Goal: Check status

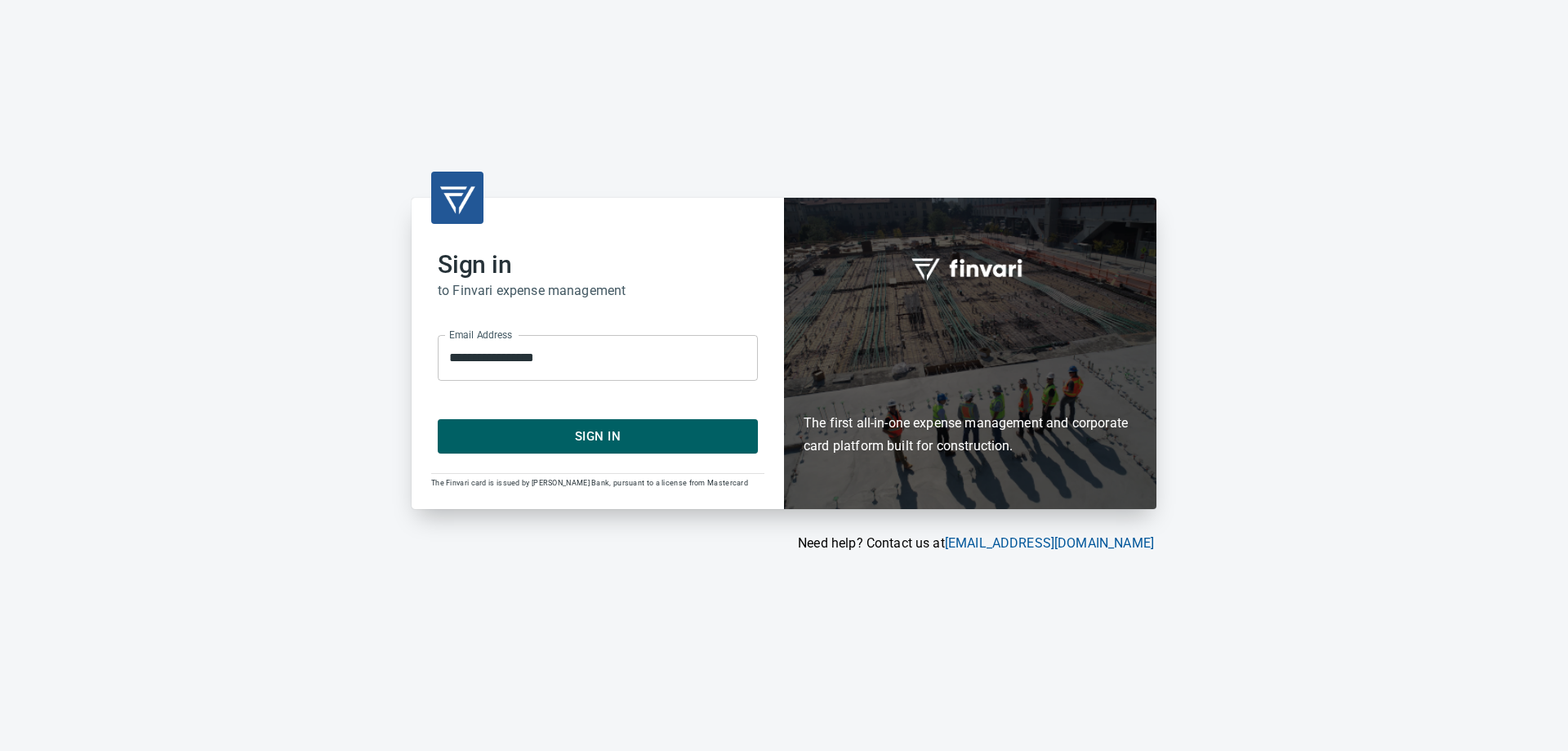
click at [646, 442] on span "Sign In" at bounding box center [598, 436] width 284 height 21
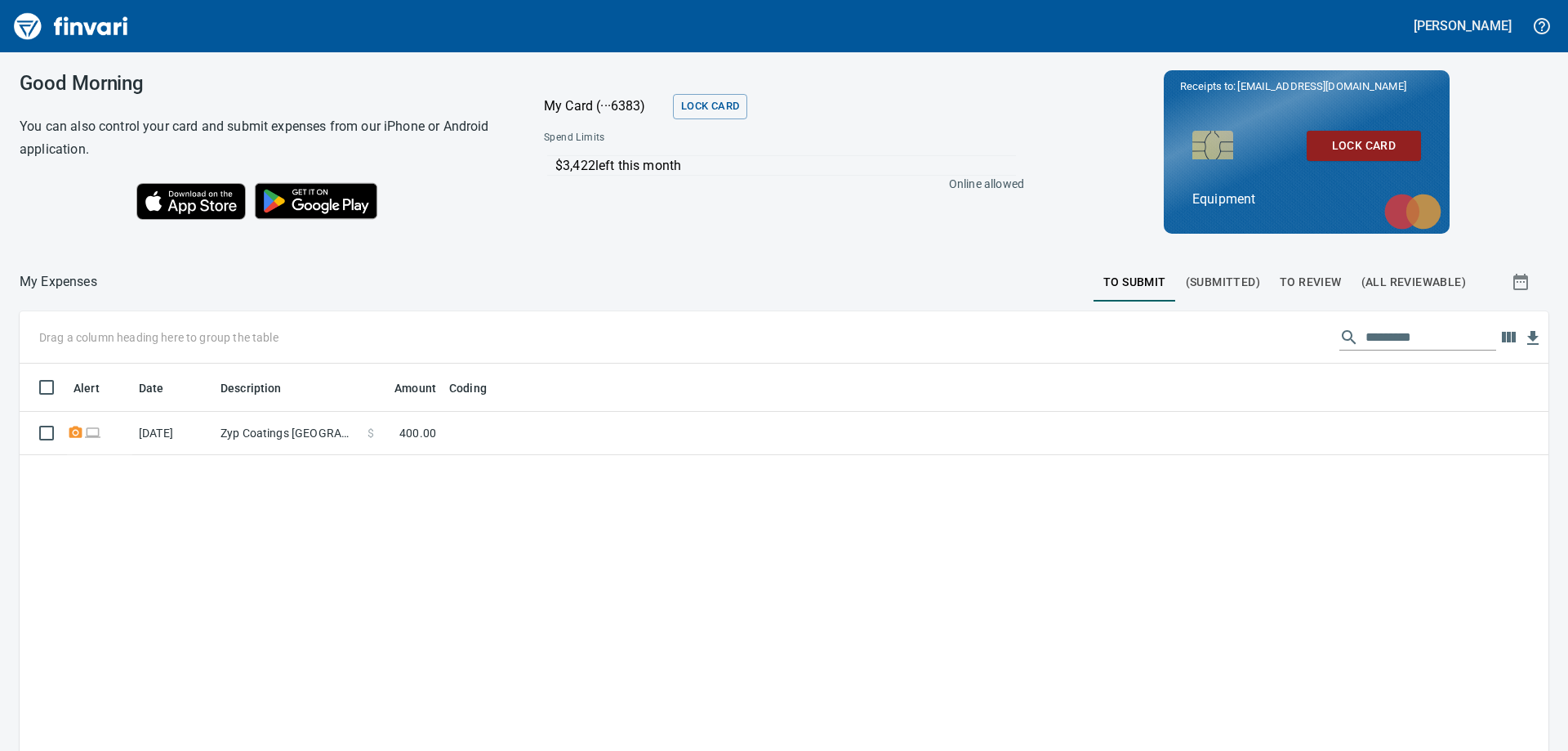
scroll to position [559, 1504]
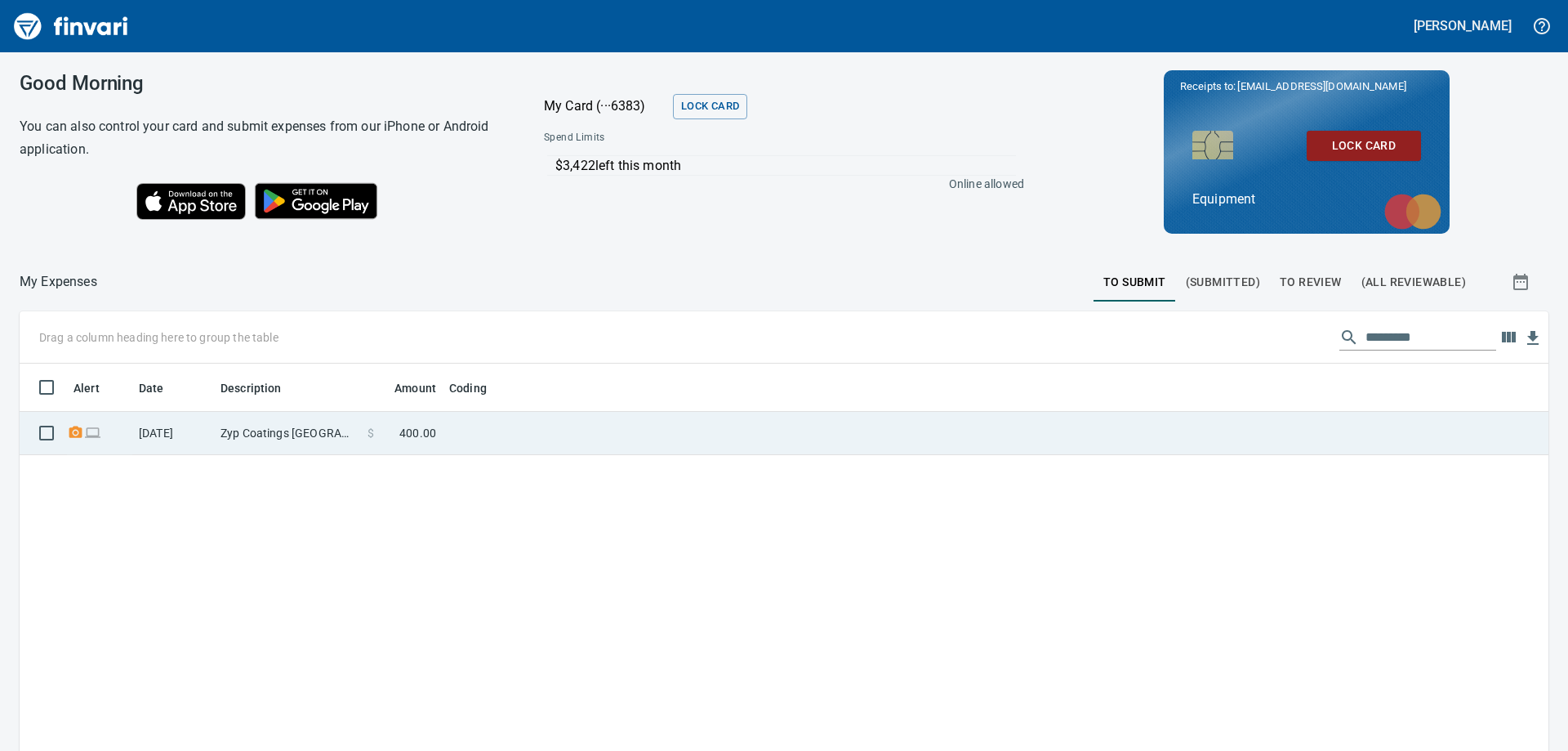
click at [286, 437] on td "Zyp Coatings [GEOGRAPHIC_DATA] [GEOGRAPHIC_DATA]" at bounding box center [287, 433] width 147 height 43
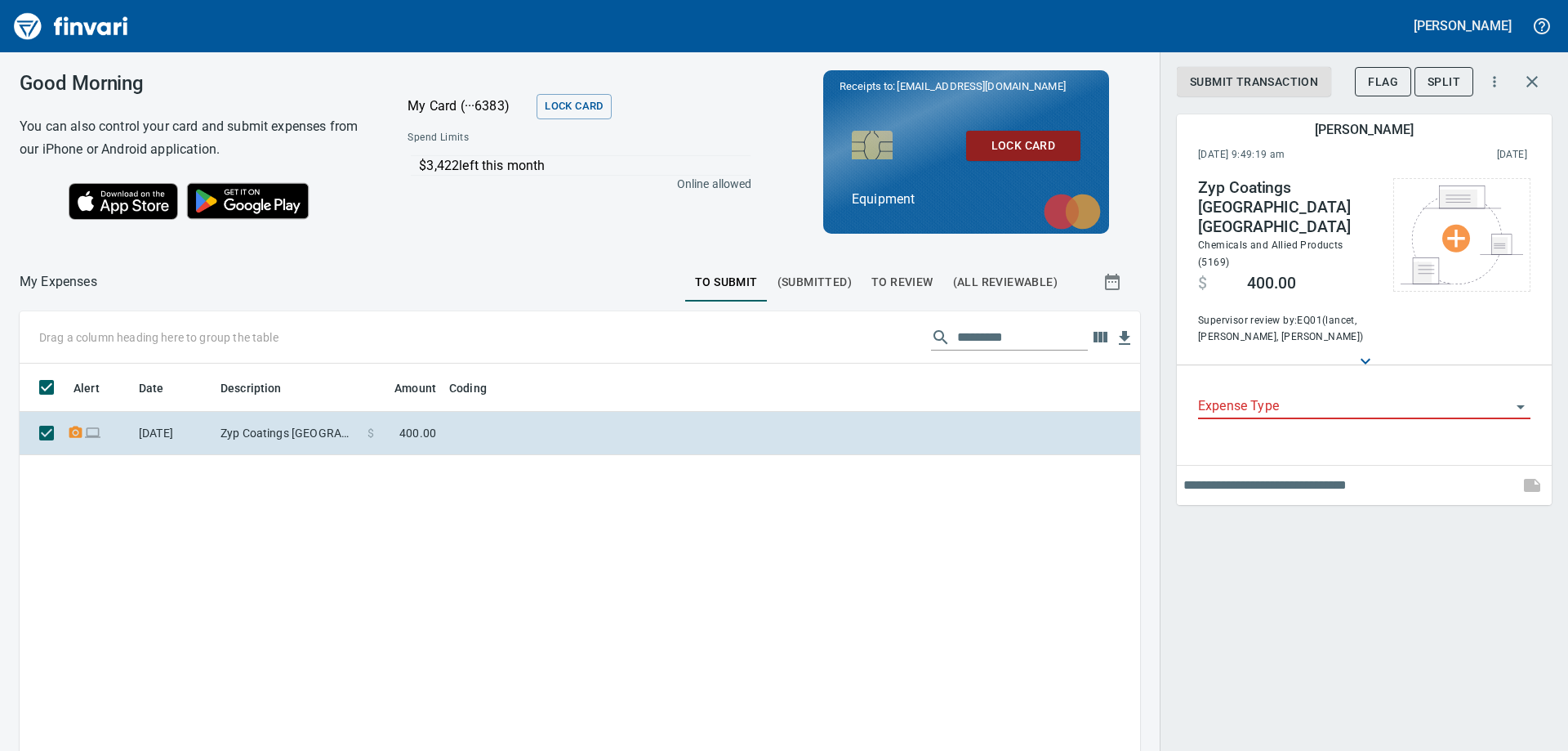
scroll to position [559, 1096]
click at [472, 587] on div "Alert Date Description Amount Coding [DATE] Zyp Coatings [GEOGRAPHIC_DATA] [GEO…" at bounding box center [580, 650] width 1120 height 572
